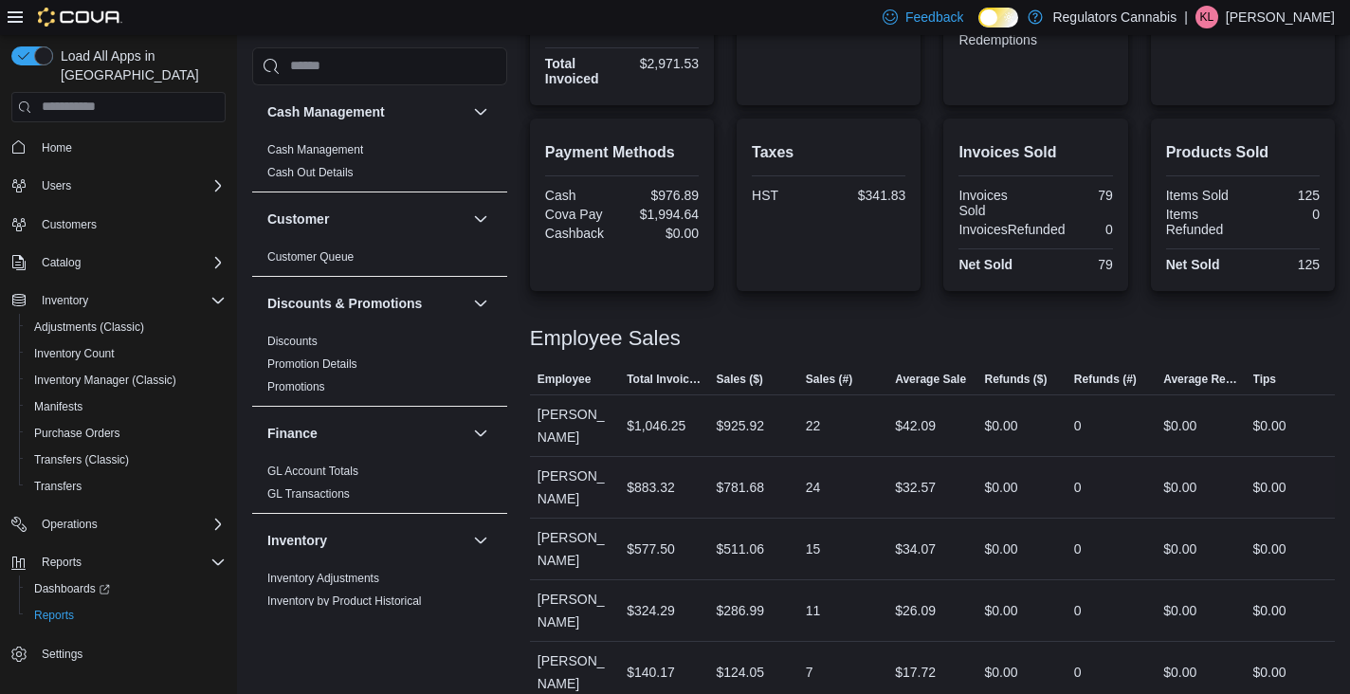
scroll to position [385, 0]
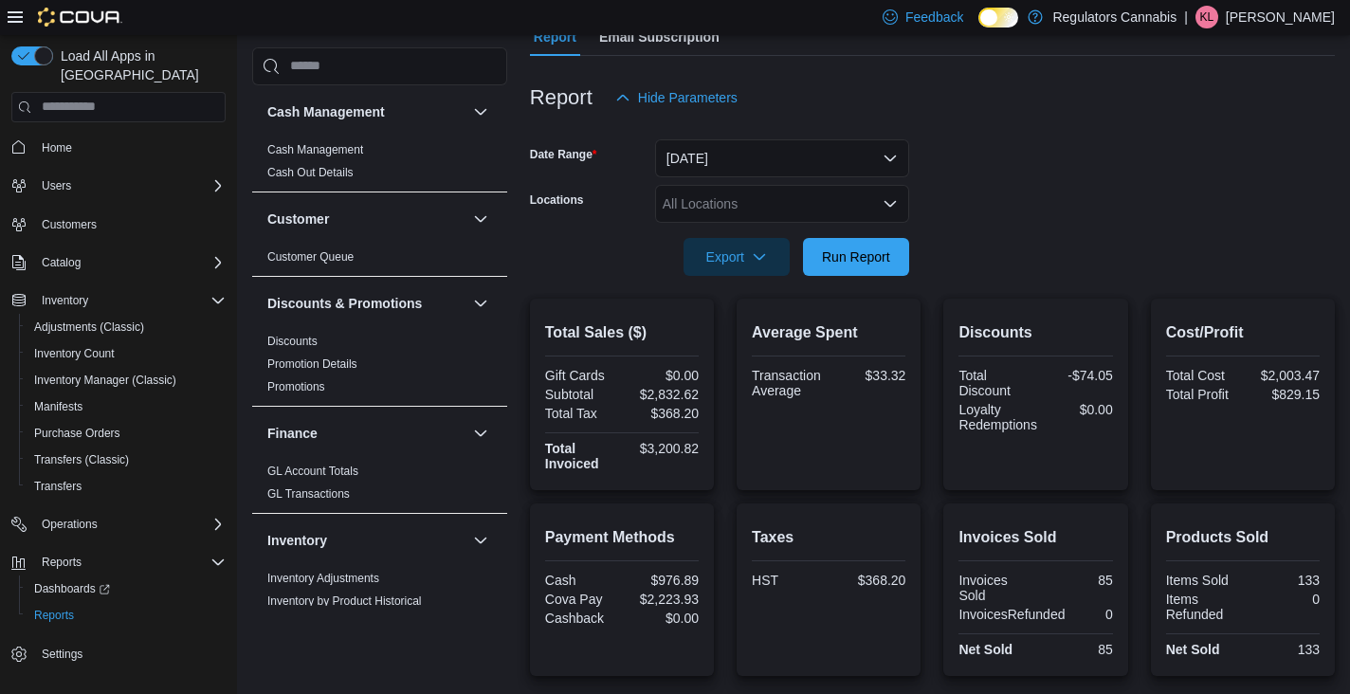
click at [1040, 230] on div at bounding box center [932, 230] width 805 height 15
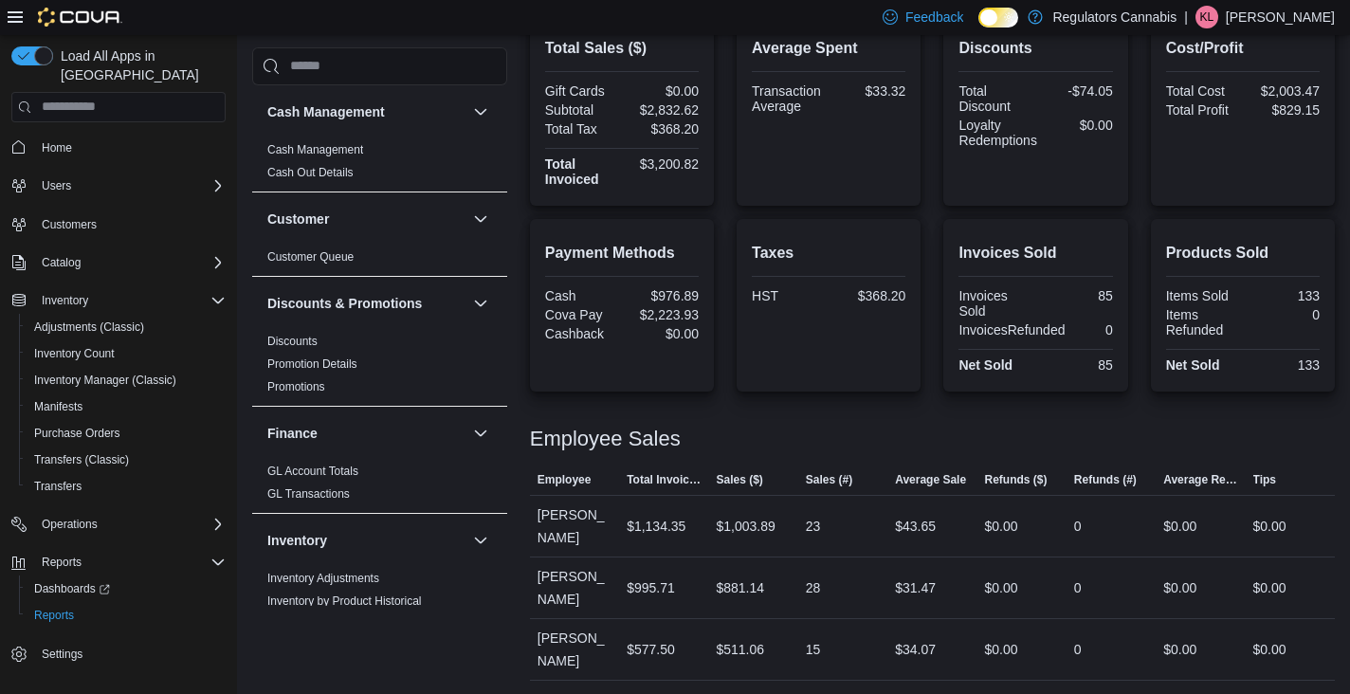
click at [863, 428] on div "Employee Sales" at bounding box center [932, 439] width 805 height 23
drag, startPoint x: 527, startPoint y: 434, endPoint x: 701, endPoint y: 440, distance: 173.6
click at [701, 440] on div "Cash Management Cash Management Cash Out Details Customer Customer Queue Discou…" at bounding box center [793, 228] width 1083 height 1151
click at [701, 440] on div "Employee Sales" at bounding box center [932, 439] width 805 height 23
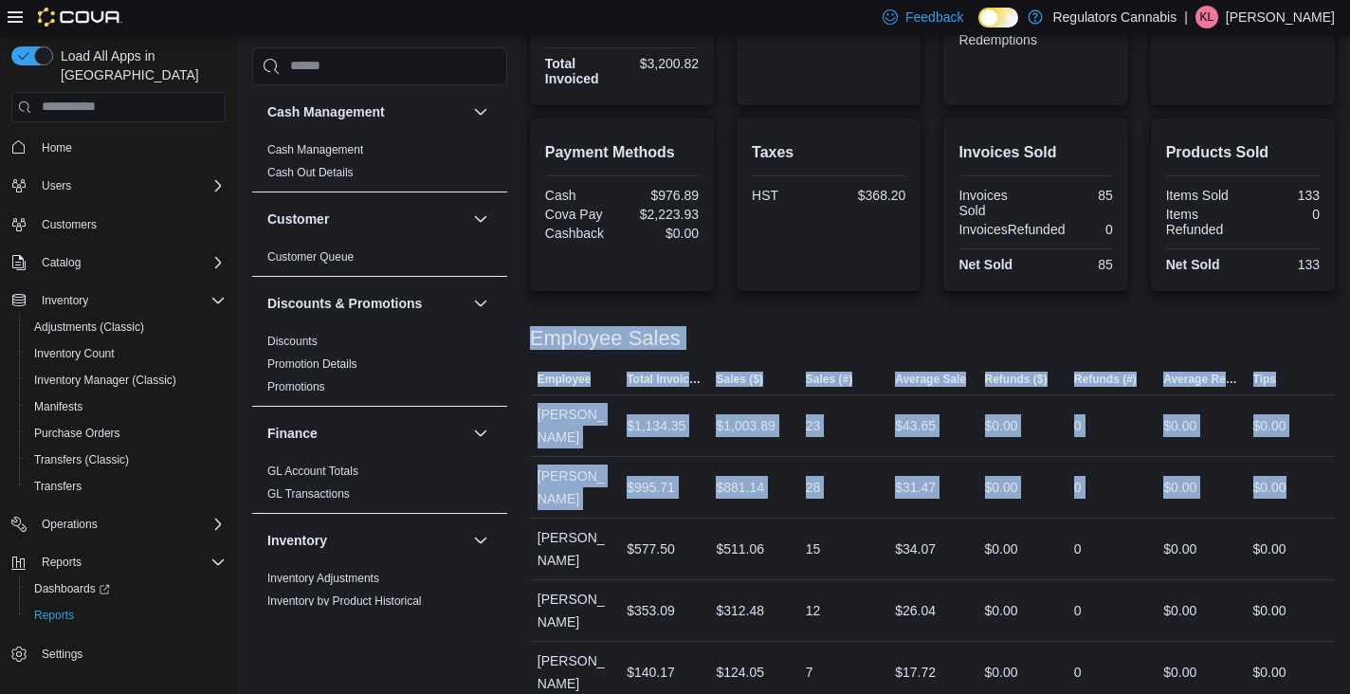
drag, startPoint x: 1304, startPoint y: 463, endPoint x: 653, endPoint y: 328, distance: 665.0
click at [525, 341] on div "Cash Management Cash Management Cash Out Details Customer Customer Queue Discou…" at bounding box center [793, 128] width 1083 height 1151
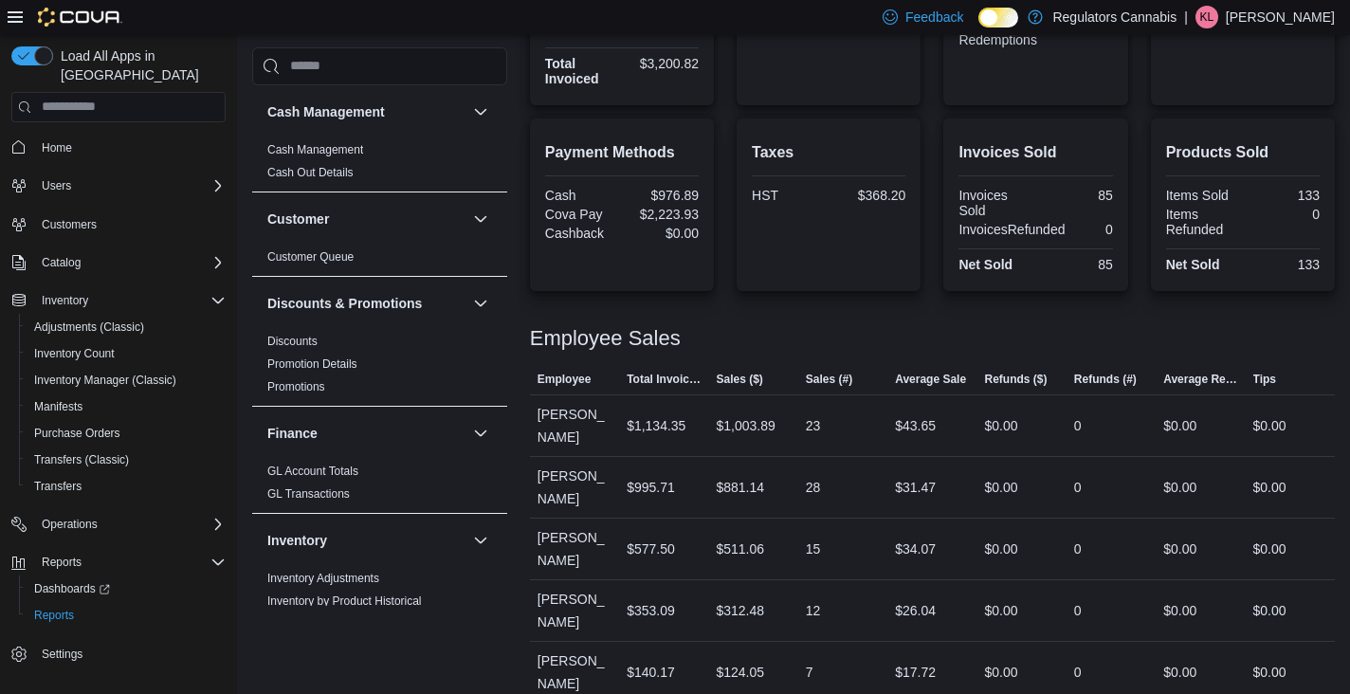
click at [771, 325] on div at bounding box center [932, 315] width 805 height 23
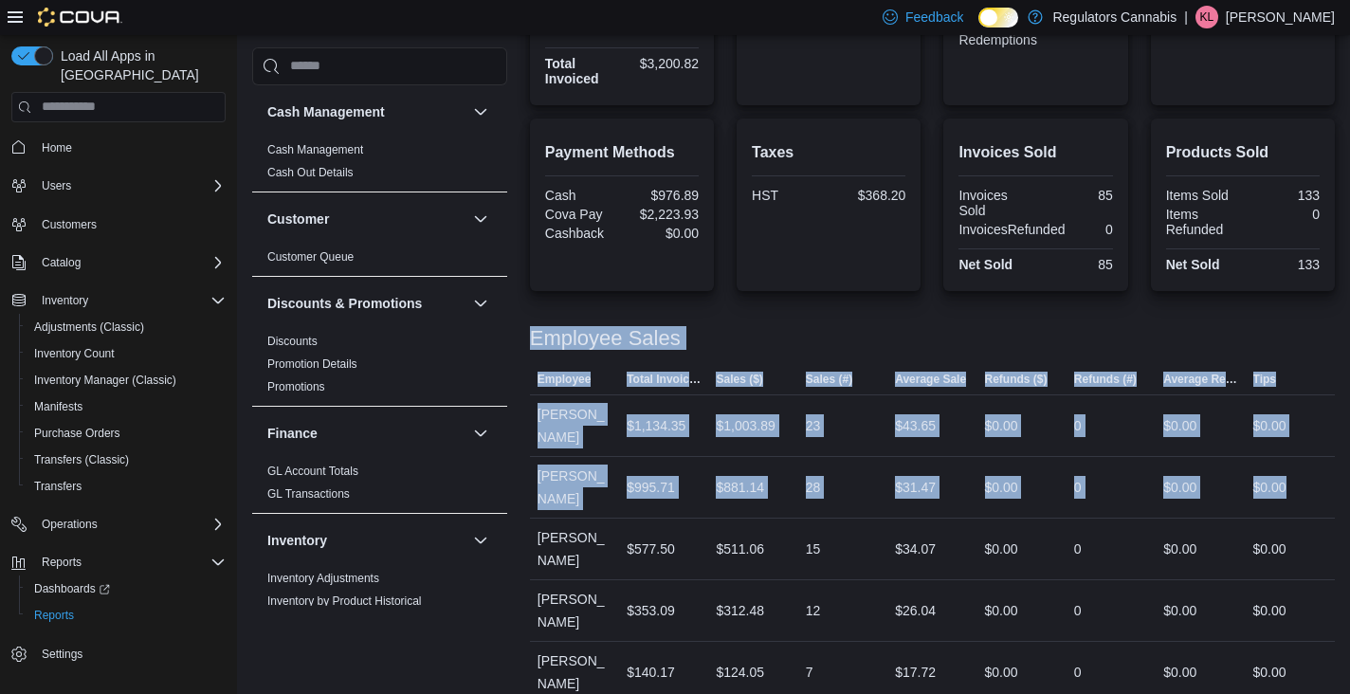
drag, startPoint x: 1310, startPoint y: 456, endPoint x: 534, endPoint y: 333, distance: 786.1
click at [534, 333] on div "Employee Sales This table contains 5 rows. Employee Total Invoiced Sales ($) Sa…" at bounding box center [932, 503] width 805 height 399
click at [724, 340] on div "Employee Sales" at bounding box center [932, 338] width 805 height 23
drag, startPoint x: 1304, startPoint y: 461, endPoint x: 536, endPoint y: 327, distance: 780.3
click at [531, 327] on div "Employee Sales This table contains 5 rows. Employee Total Invoiced Sales ($) Sa…" at bounding box center [932, 503] width 805 height 399
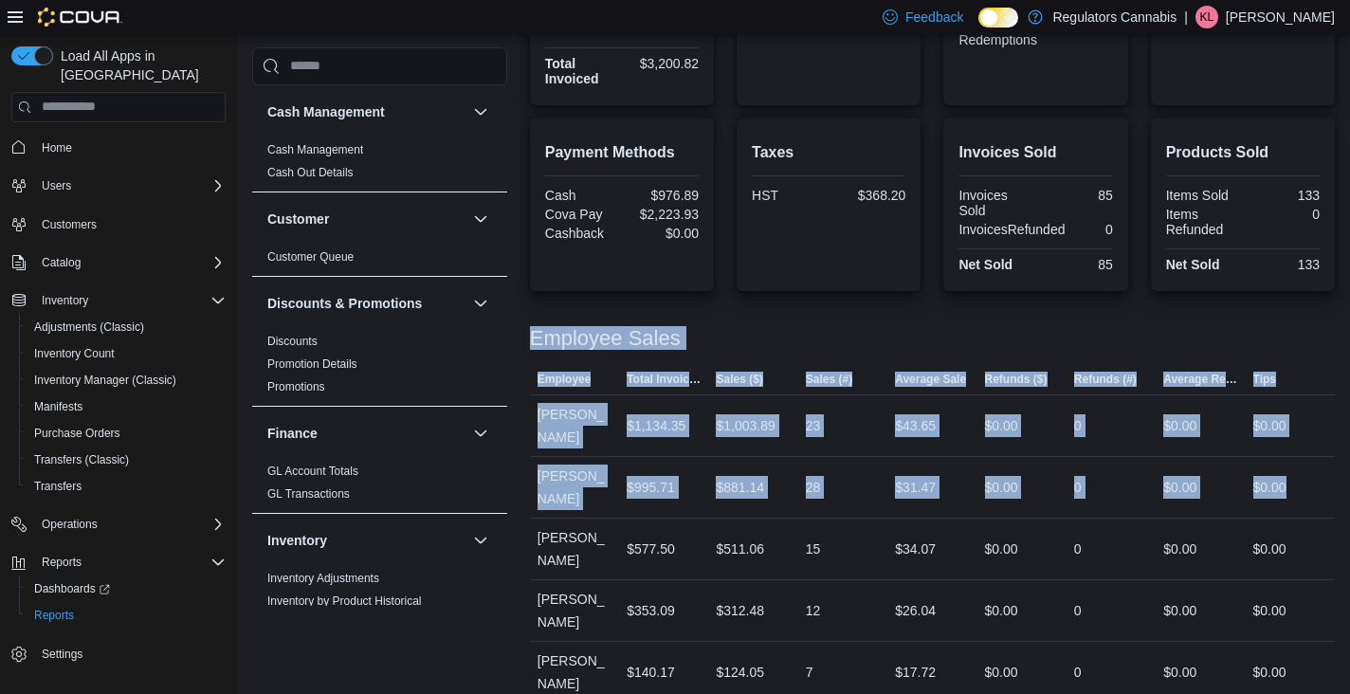
click at [701, 335] on div "Employee Sales" at bounding box center [932, 338] width 805 height 23
drag, startPoint x: 1311, startPoint y: 459, endPoint x: 512, endPoint y: 327, distance: 809.9
click at [512, 327] on div "Cash Management Cash Management Cash Out Details Customer Customer Queue Discou…" at bounding box center [793, 128] width 1083 height 1151
click at [885, 352] on div at bounding box center [932, 357] width 805 height 15
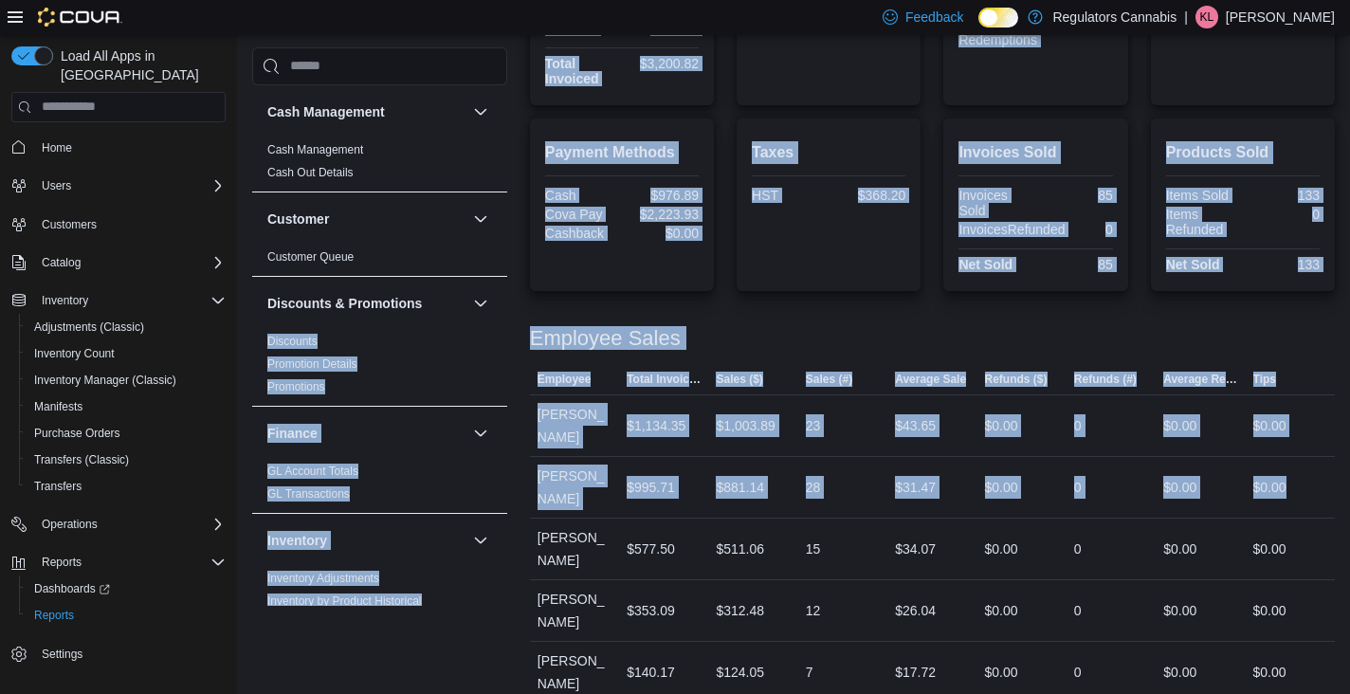
drag, startPoint x: 1312, startPoint y: 464, endPoint x: 506, endPoint y: 323, distance: 818.0
click at [506, 323] on div "Cash Management Cash Management Cash Out Details Customer Customer Queue Discou…" at bounding box center [793, 128] width 1083 height 1151
click at [717, 344] on div "Employee Sales" at bounding box center [932, 338] width 805 height 23
click at [1178, 423] on div "$0.00" at bounding box center [1179, 425] width 33 height 23
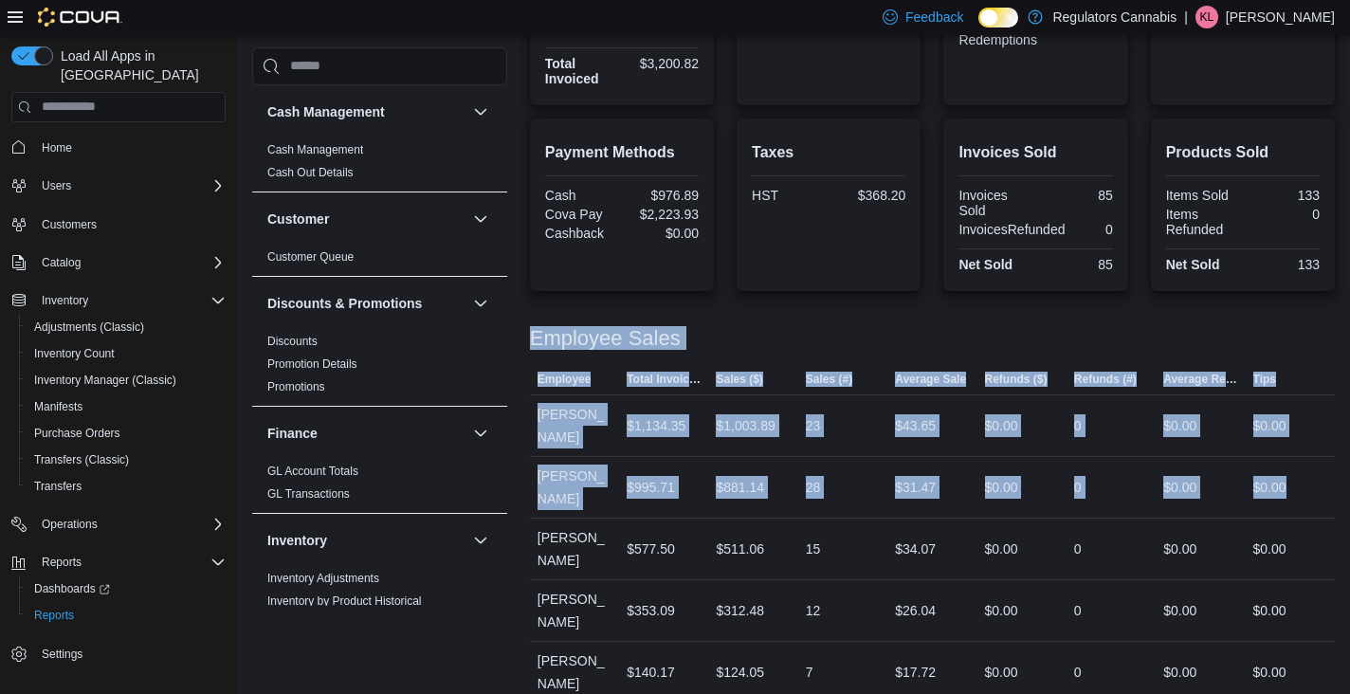
drag, startPoint x: 1304, startPoint y: 464, endPoint x: 507, endPoint y: 334, distance: 807.9
click at [507, 334] on div "Cash Management Cash Management Cash Out Details Customer Customer Queue Discou…" at bounding box center [793, 128] width 1083 height 1151
click at [1029, 346] on div "Employee Sales" at bounding box center [932, 338] width 805 height 23
drag, startPoint x: 1323, startPoint y: 468, endPoint x: 561, endPoint y: 320, distance: 776.3
click at [519, 330] on div "Cash Management Cash Management Cash Out Details Customer Customer Queue Discou…" at bounding box center [793, 128] width 1083 height 1151
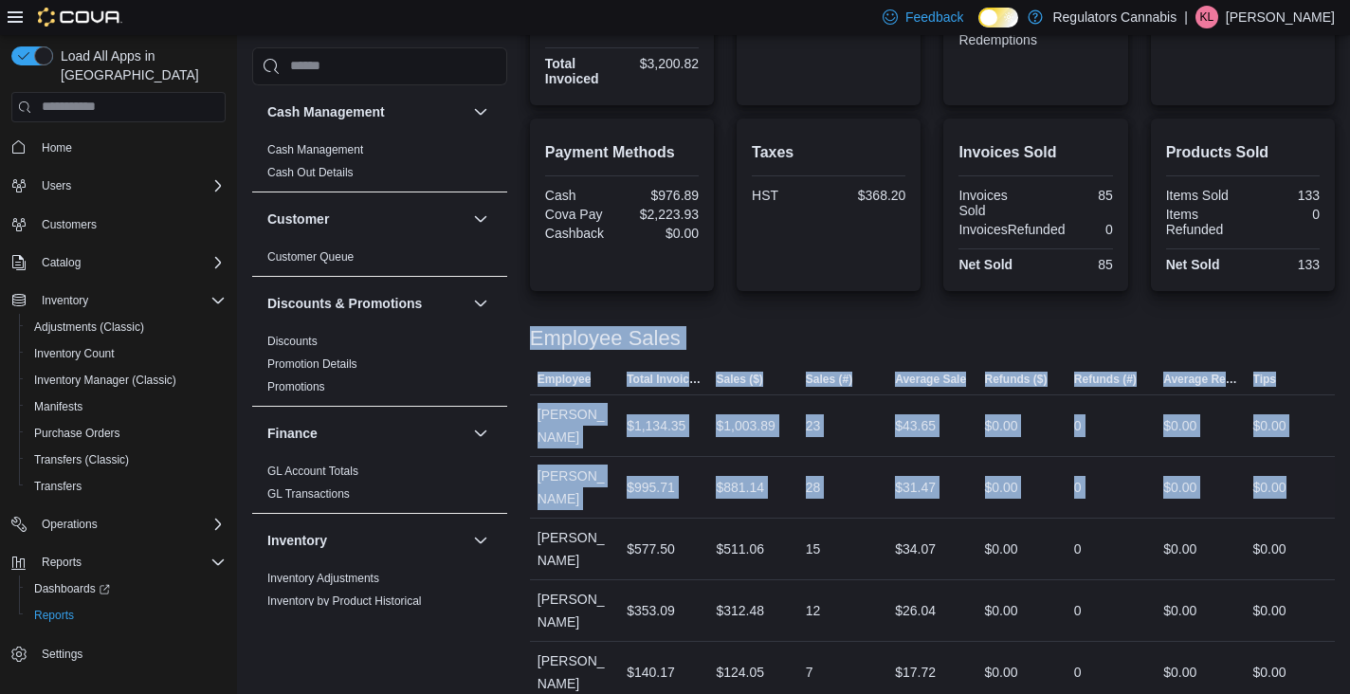
click at [1325, 468] on div "$0.00" at bounding box center [1290, 487] width 89 height 38
click at [1317, 468] on div "$0.00" at bounding box center [1290, 487] width 89 height 38
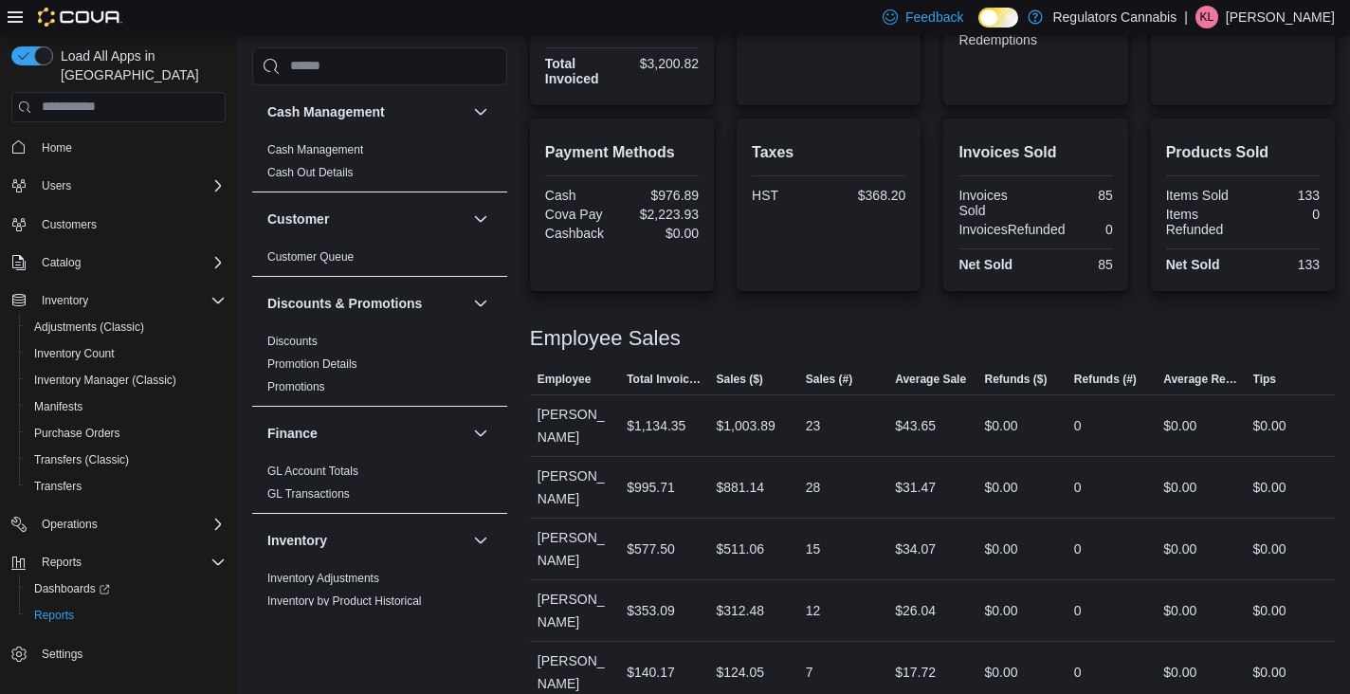
scroll to position [480, 0]
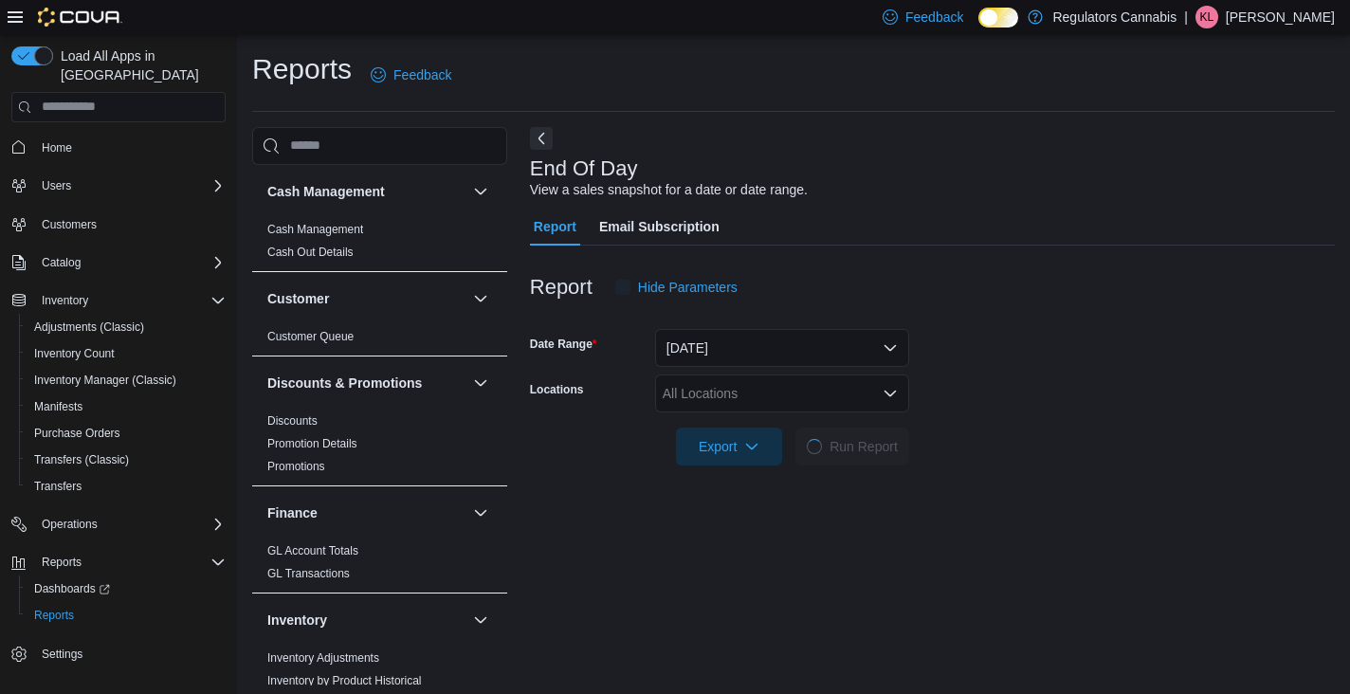
scroll to position [6, 0]
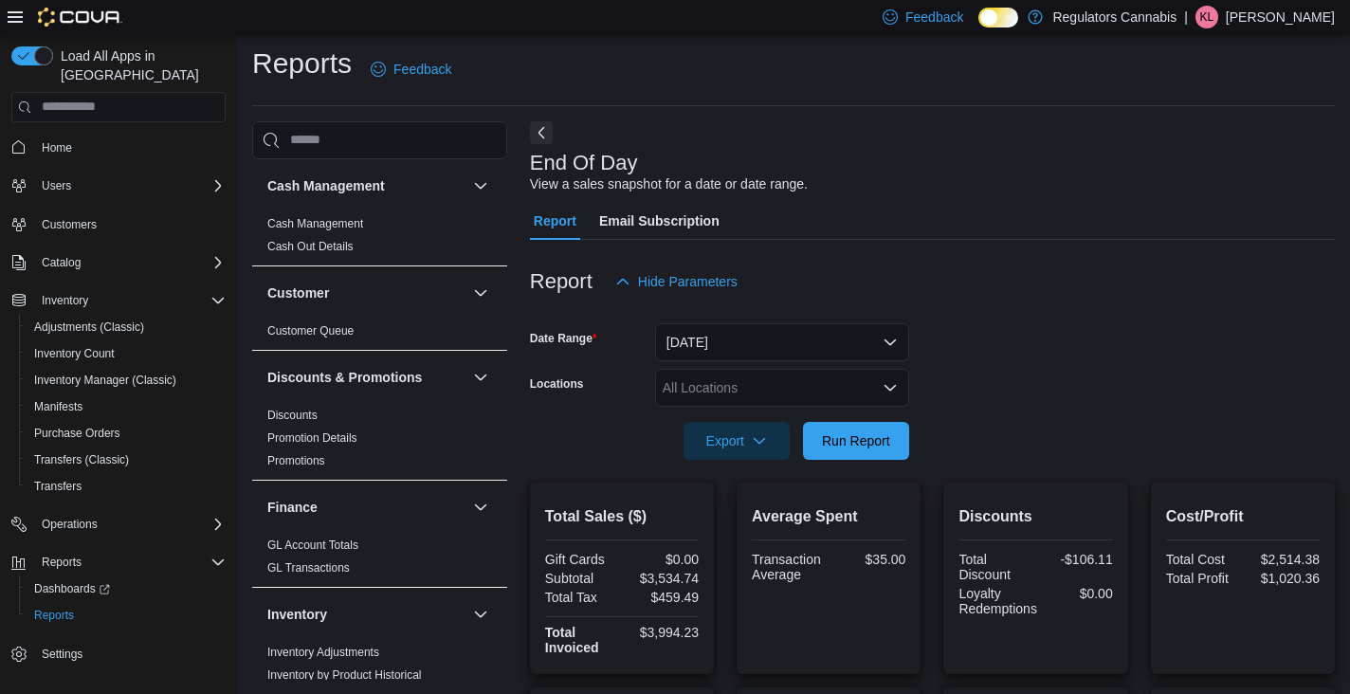
scroll to position [574, 0]
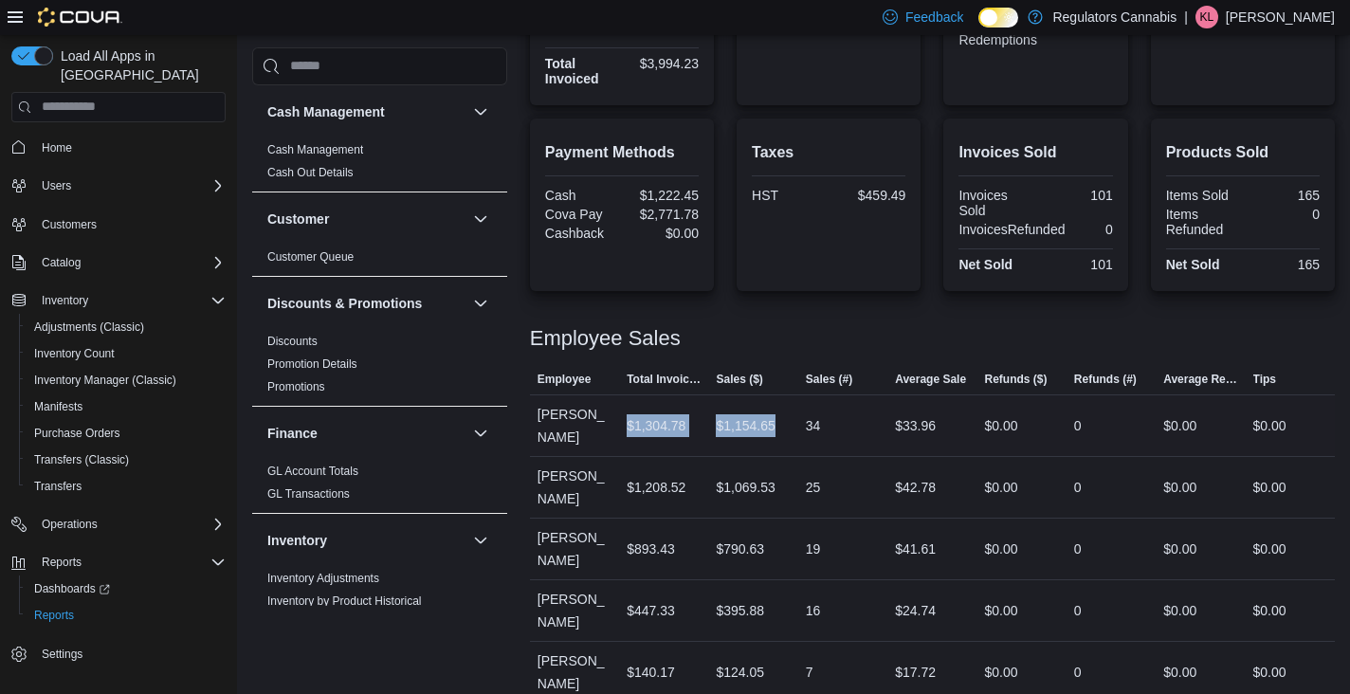
drag, startPoint x: 627, startPoint y: 415, endPoint x: 793, endPoint y: 418, distance: 166.9
click at [793, 418] on tr "Employee Korey Lemire Total Invoiced $1,304.78 Sales ($) $1,154.65 Sales (#) 34…" at bounding box center [932, 425] width 805 height 62
click at [836, 410] on div "34" at bounding box center [842, 426] width 89 height 38
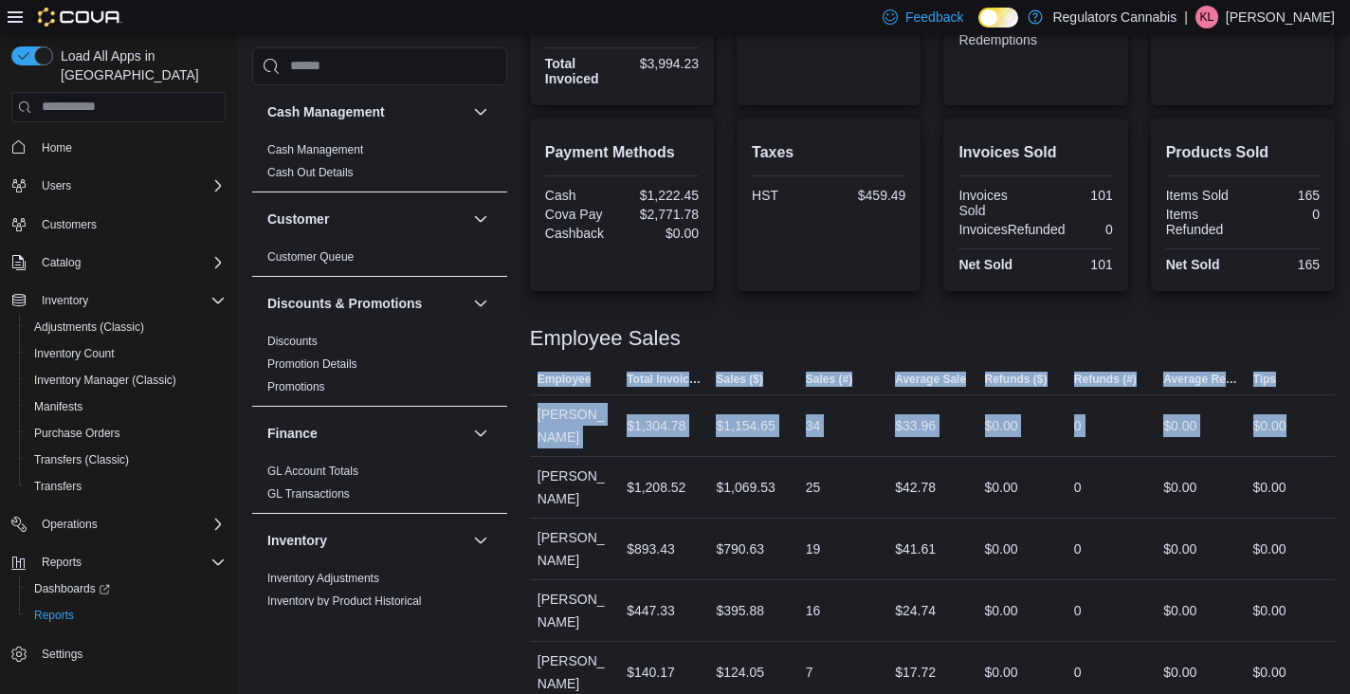
drag, startPoint x: 1308, startPoint y: 427, endPoint x: 534, endPoint y: 358, distance: 777.5
click at [533, 360] on div "Employee Sales This table contains 5 rows. Employee Total Invoiced Sales ($) Sa…" at bounding box center [932, 503] width 805 height 399
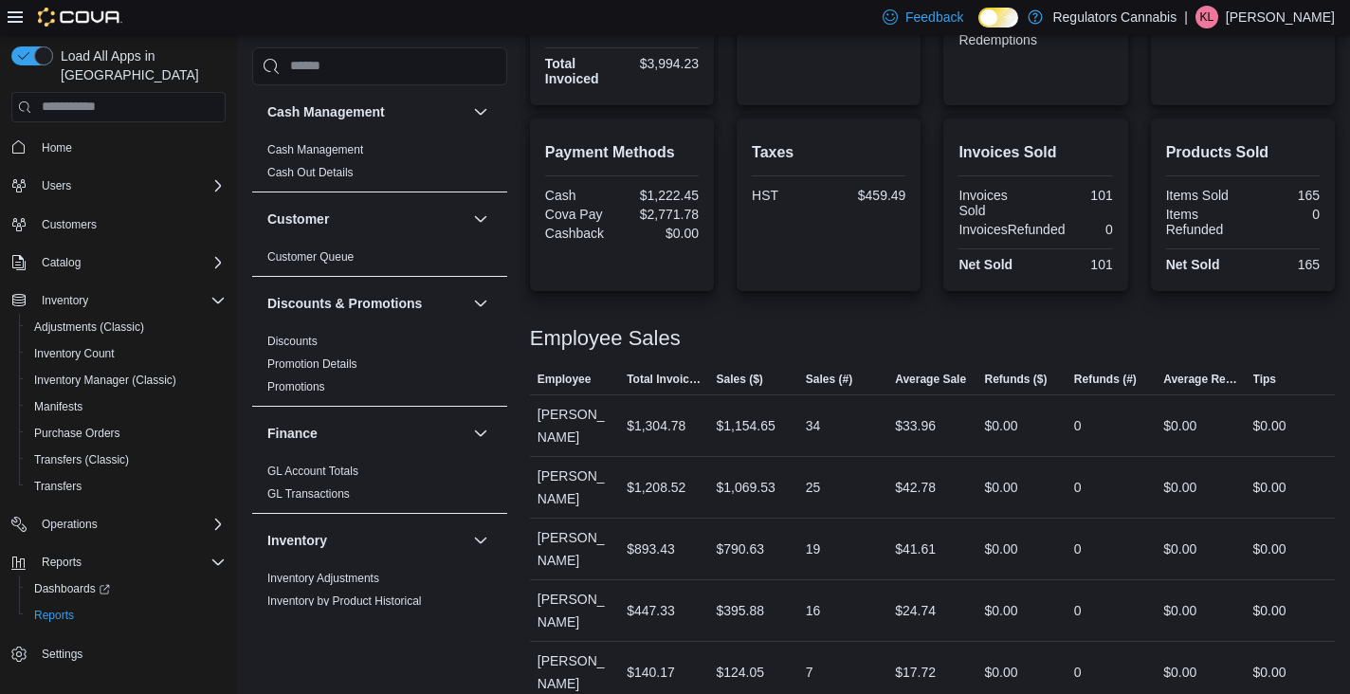
click at [698, 339] on div "Employee Sales" at bounding box center [932, 338] width 805 height 23
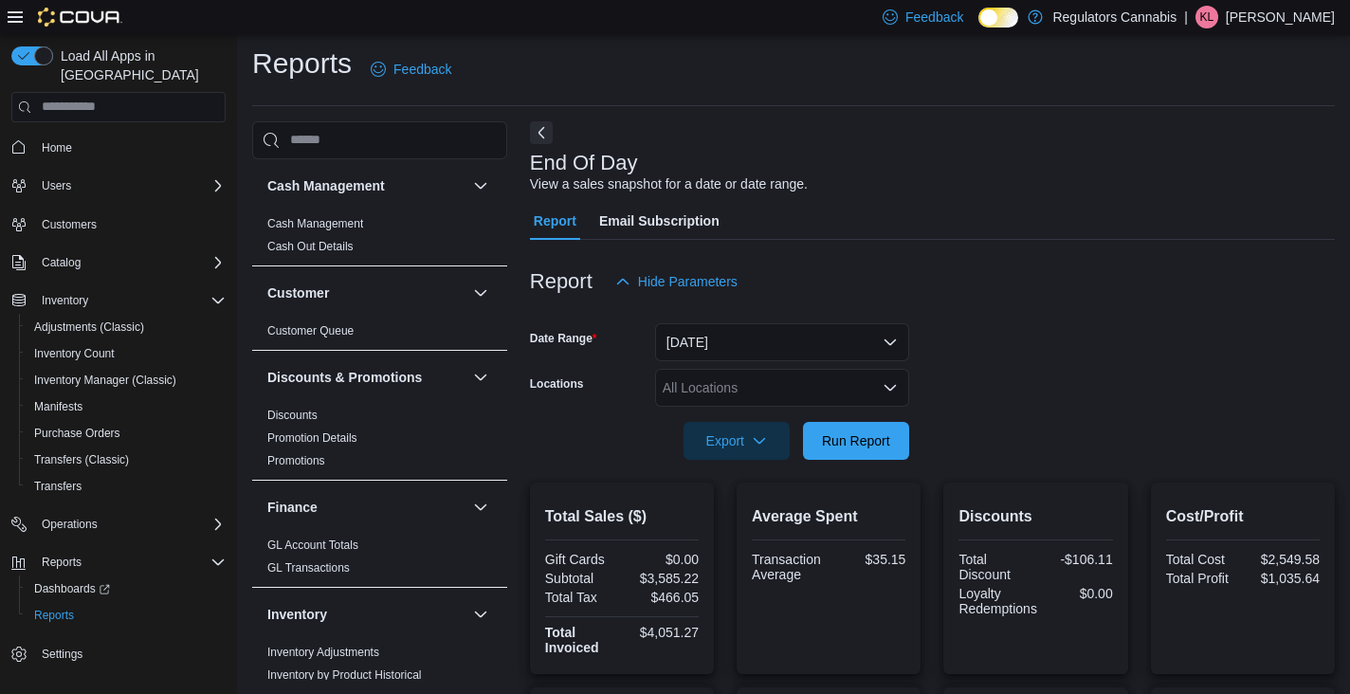
scroll to position [574, 0]
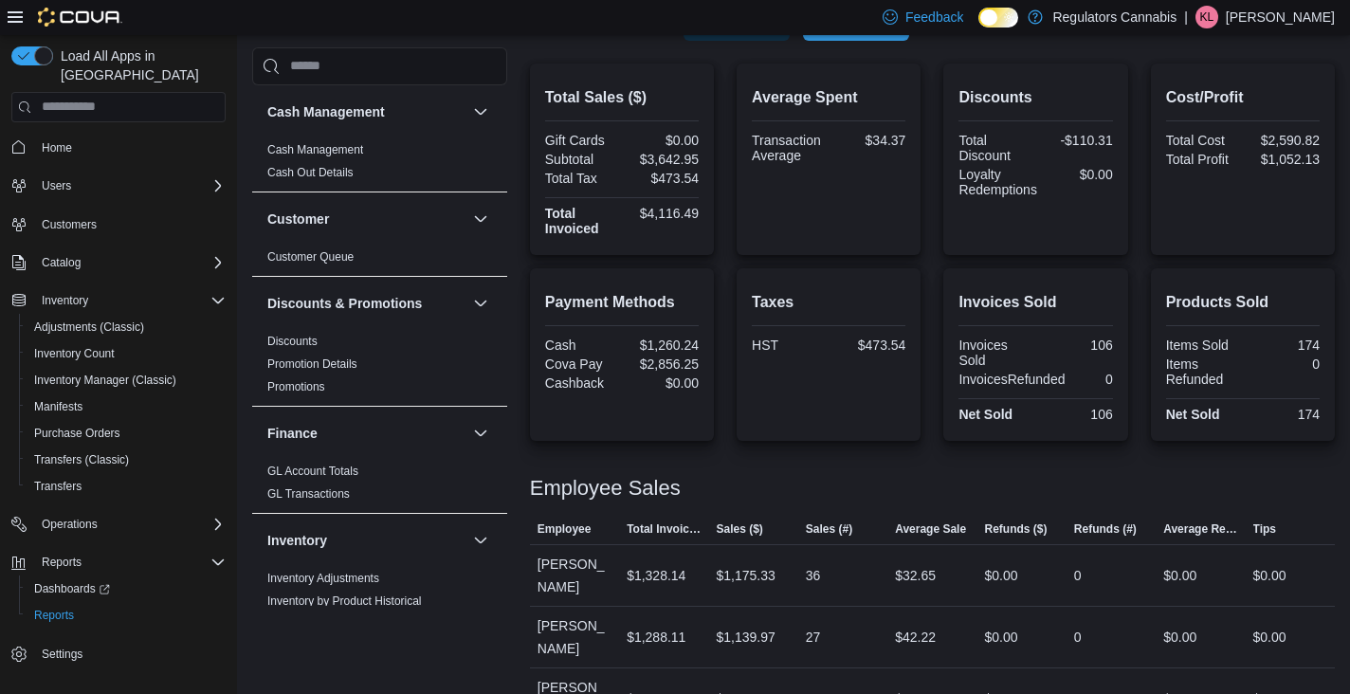
scroll to position [574, 0]
